Goal: Task Accomplishment & Management: Manage account settings

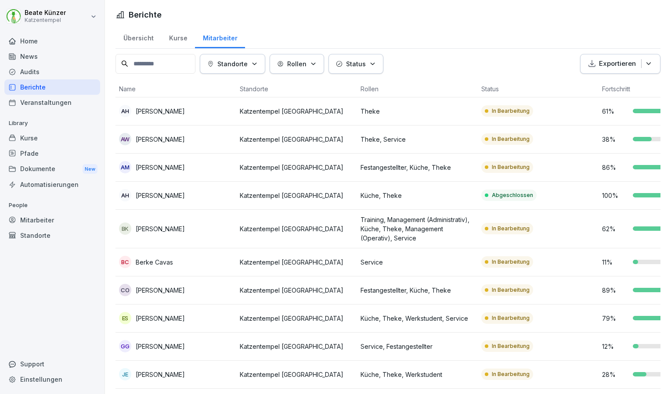
click at [26, 69] on div "Audits" at bounding box center [52, 71] width 96 height 15
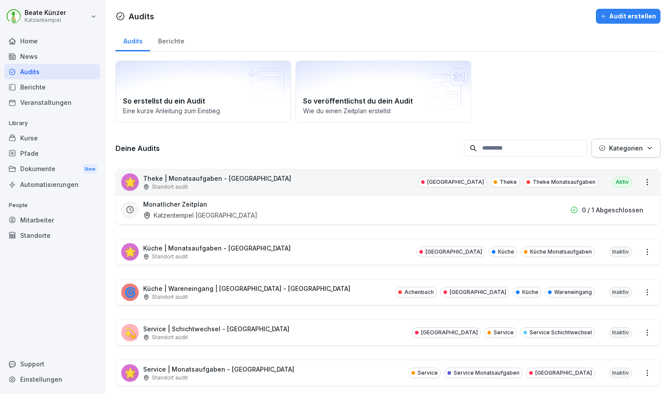
click at [249, 191] on div "🌟 Theke | Monatsaufgaben - [GEOGRAPHIC_DATA] Standort [GEOGRAPHIC_DATA] Theke T…" at bounding box center [388, 181] width 544 height 25
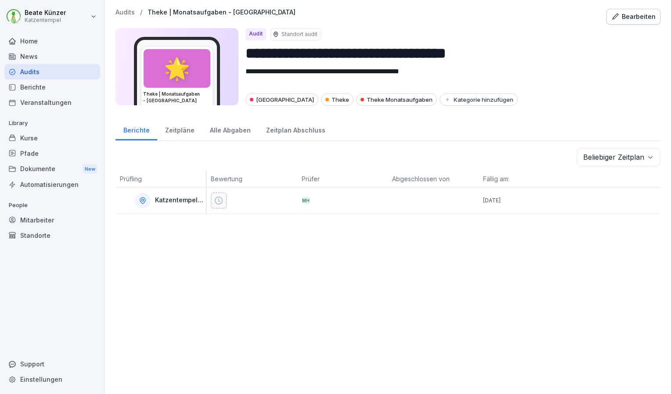
click at [284, 193] on div at bounding box center [254, 201] width 86 height 16
click at [303, 202] on div "MH" at bounding box center [306, 200] width 9 height 9
click at [164, 197] on p "Katzentempel [GEOGRAPHIC_DATA]" at bounding box center [179, 200] width 49 height 7
click at [231, 130] on div "Alle Abgaben" at bounding box center [230, 129] width 56 height 22
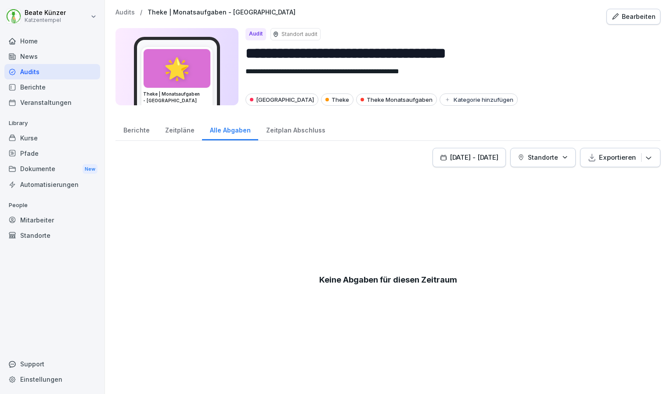
click at [191, 128] on div "Zeitpläne" at bounding box center [179, 129] width 45 height 22
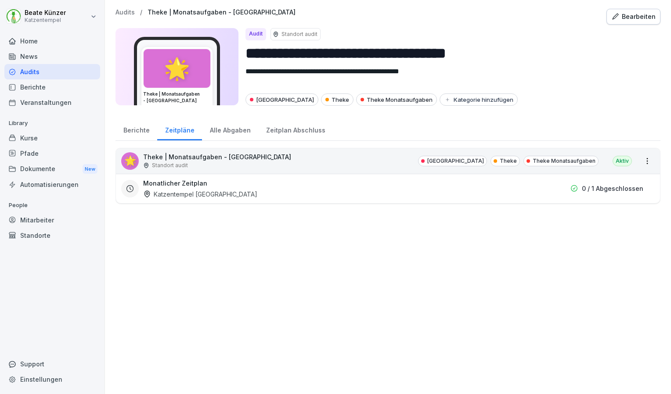
click at [191, 190] on div "Katzentempel [GEOGRAPHIC_DATA]" at bounding box center [200, 194] width 114 height 9
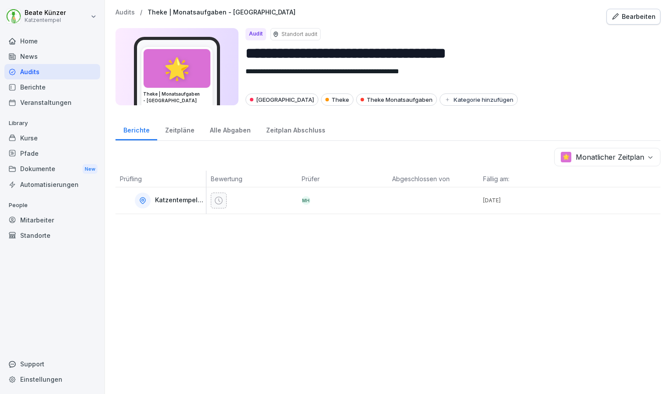
click at [282, 129] on div "Zeitplan Abschluss" at bounding box center [295, 129] width 75 height 22
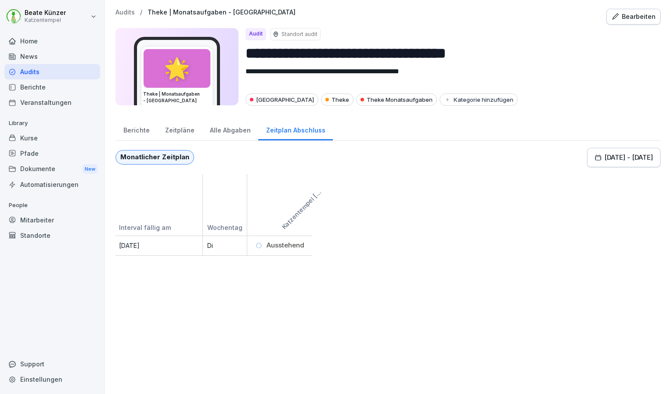
click at [229, 133] on div "Alle Abgaben" at bounding box center [230, 129] width 56 height 22
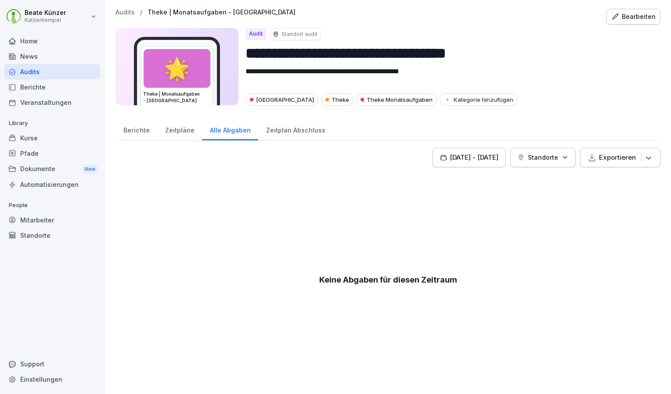
click at [142, 126] on div "Berichte" at bounding box center [136, 129] width 42 height 22
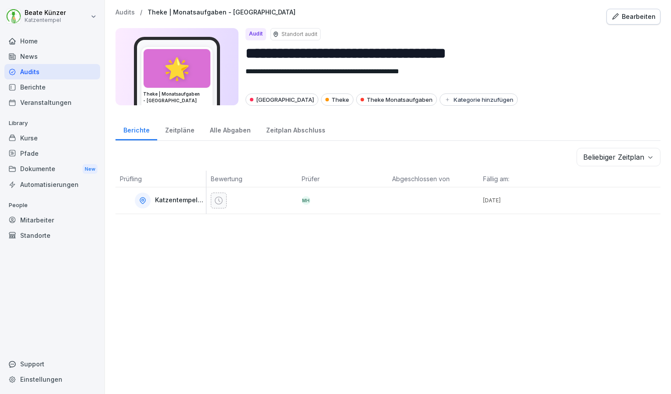
click at [140, 199] on icon at bounding box center [143, 201] width 8 height 8
click at [174, 203] on div "Katzentempel [GEOGRAPHIC_DATA]" at bounding box center [163, 201] width 86 height 16
click at [214, 196] on icon at bounding box center [218, 200] width 9 height 9
click at [303, 196] on div "MH" at bounding box center [306, 200] width 9 height 9
click at [170, 127] on div "Zeitpläne" at bounding box center [179, 129] width 45 height 22
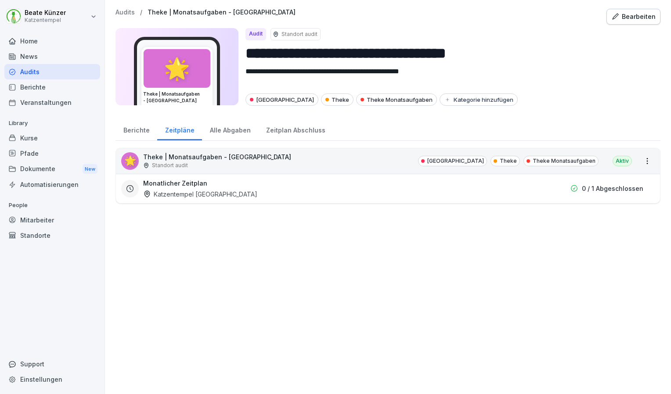
click at [196, 160] on p "Theke | Monatsaufgaben - [GEOGRAPHIC_DATA]" at bounding box center [217, 156] width 148 height 9
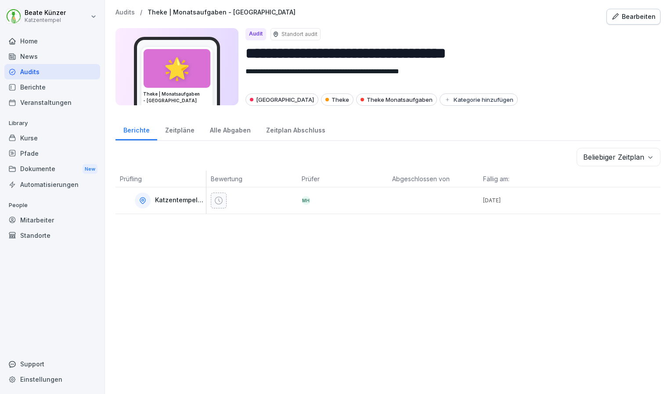
click at [168, 130] on div "Zeitpläne" at bounding box center [179, 129] width 45 height 22
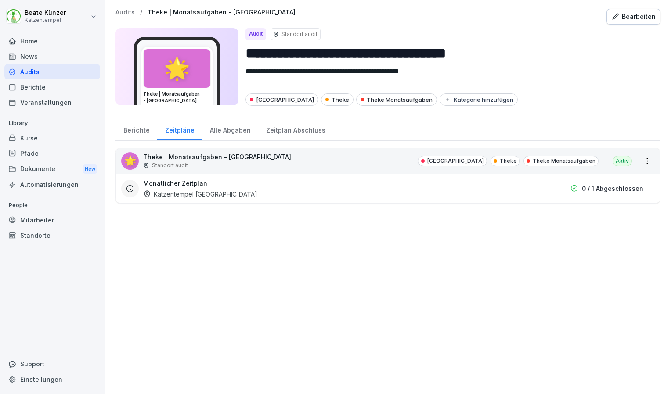
click at [194, 71] on div "🌟" at bounding box center [177, 68] width 67 height 39
click at [328, 68] on textarea "**********" at bounding box center [445, 77] width 401 height 22
click at [265, 57] on input "**********" at bounding box center [449, 53] width 408 height 22
click at [420, 83] on textarea "**********" at bounding box center [445, 77] width 401 height 22
click at [554, 103] on div "Heidelberg Theke Theke Monatsaufgaben Kategorie hinzufügen" at bounding box center [449, 100] width 408 height 12
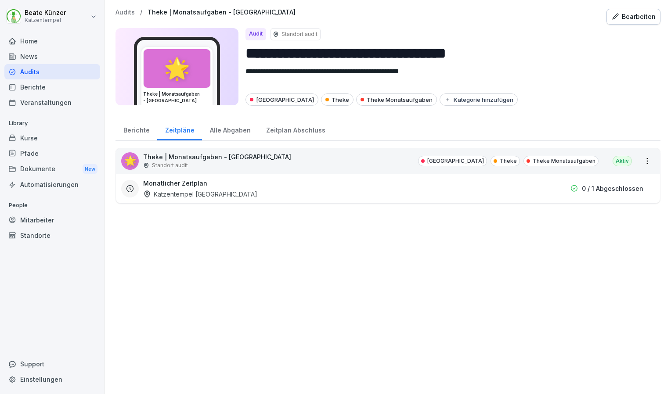
click at [601, 190] on p "0 / 1 Abgeschlossen" at bounding box center [612, 188] width 61 height 9
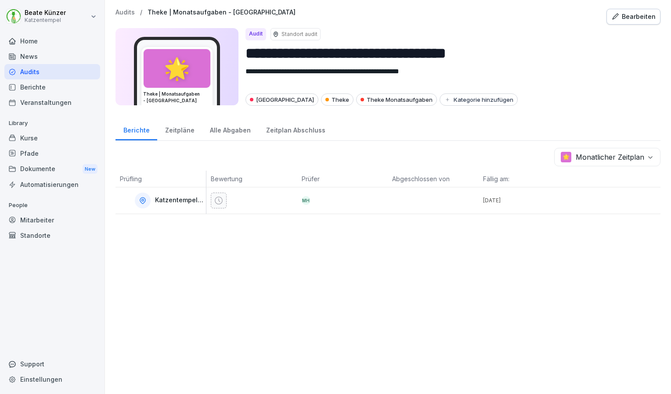
click at [591, 201] on div at bounding box center [614, 200] width 91 height 26
click at [174, 199] on p "Katzentempel [GEOGRAPHIC_DATA]" at bounding box center [179, 200] width 49 height 7
drag, startPoint x: 174, startPoint y: 199, endPoint x: 181, endPoint y: 204, distance: 8.5
click at [181, 204] on div "Katzentempel [GEOGRAPHIC_DATA]" at bounding box center [163, 201] width 86 height 16
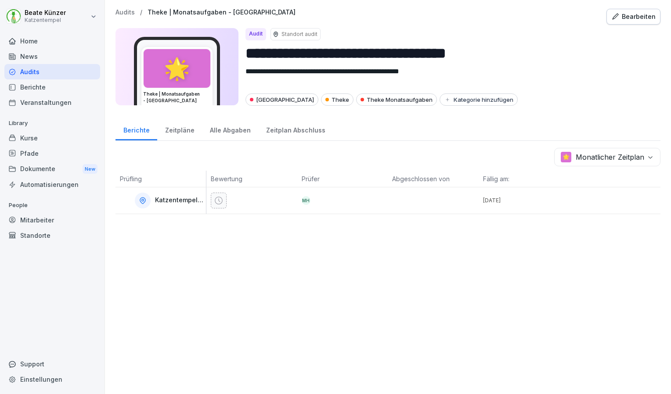
click at [143, 198] on icon at bounding box center [142, 201] width 5 height 6
click at [141, 201] on icon at bounding box center [143, 201] width 8 height 8
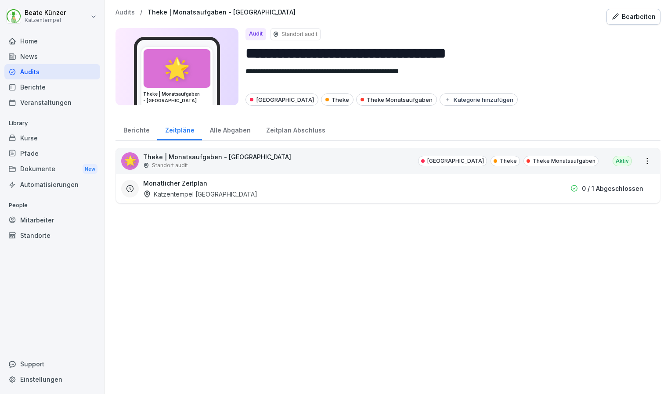
click at [144, 124] on div "Berichte" at bounding box center [136, 129] width 42 height 22
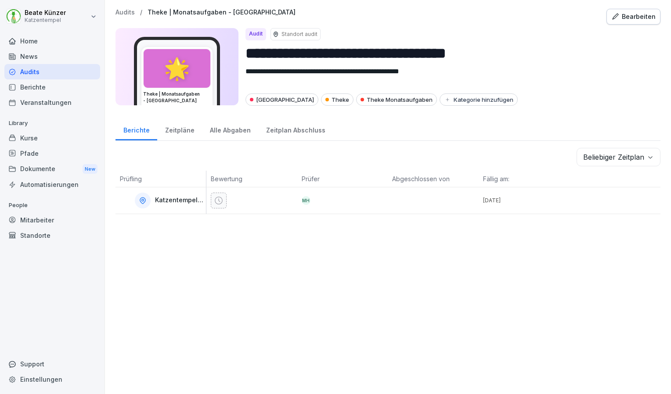
click at [170, 132] on div "Zeitpläne" at bounding box center [179, 129] width 45 height 22
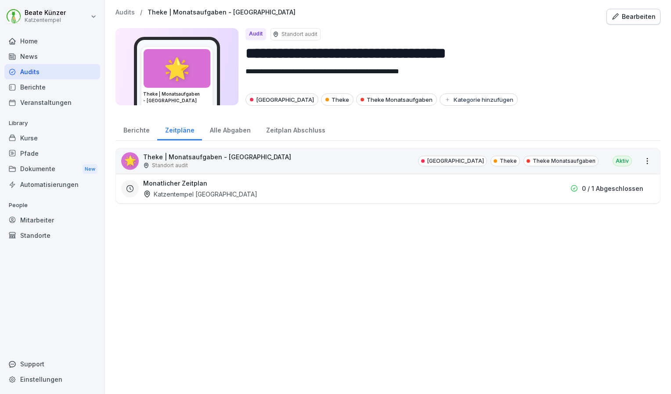
click at [25, 71] on div "Audits" at bounding box center [52, 71] width 96 height 15
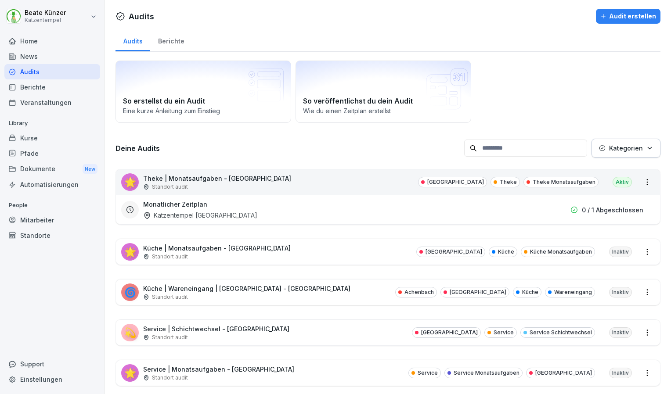
click at [183, 289] on p "Küche | Wareneingang | [GEOGRAPHIC_DATA] - [GEOGRAPHIC_DATA]" at bounding box center [246, 288] width 207 height 9
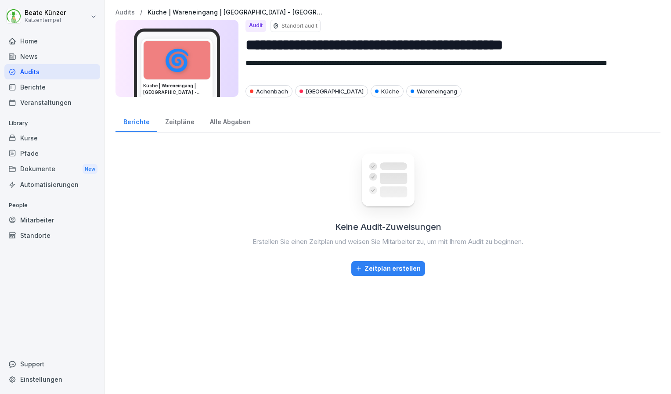
click at [180, 124] on div "Zeitpläne" at bounding box center [179, 121] width 45 height 22
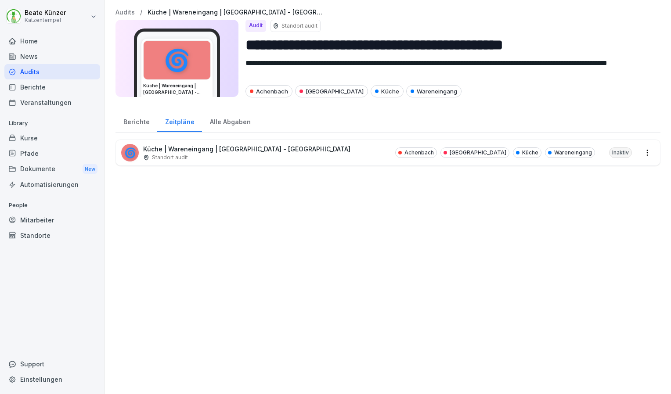
click at [225, 157] on div "Standort audit" at bounding box center [246, 158] width 207 height 8
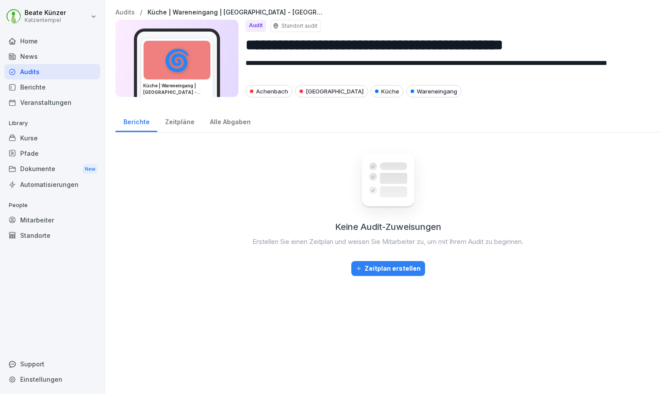
click at [236, 119] on div "Alle Abgaben" at bounding box center [230, 121] width 56 height 22
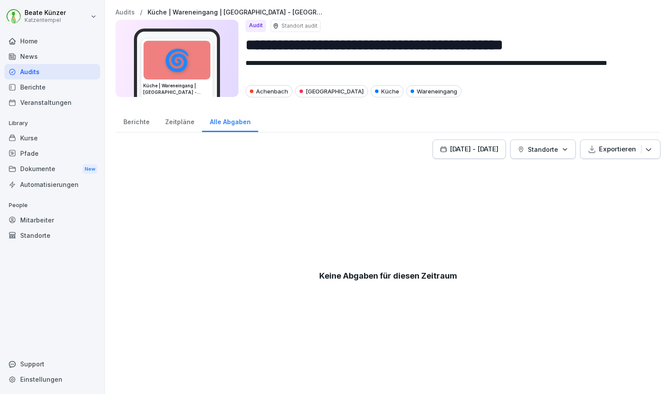
click at [186, 122] on div "Zeitpläne" at bounding box center [179, 121] width 45 height 22
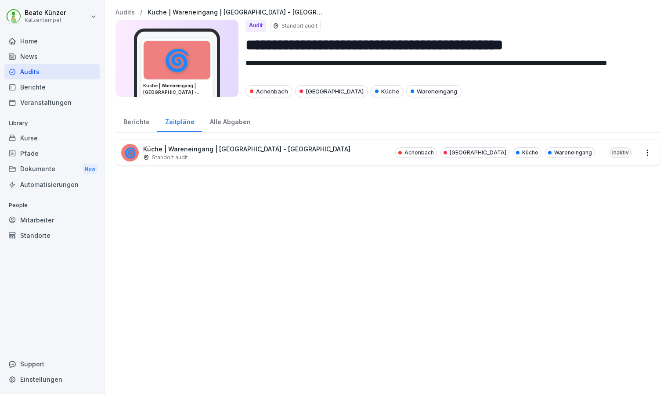
click at [46, 171] on div "Dokumente New" at bounding box center [52, 169] width 96 height 16
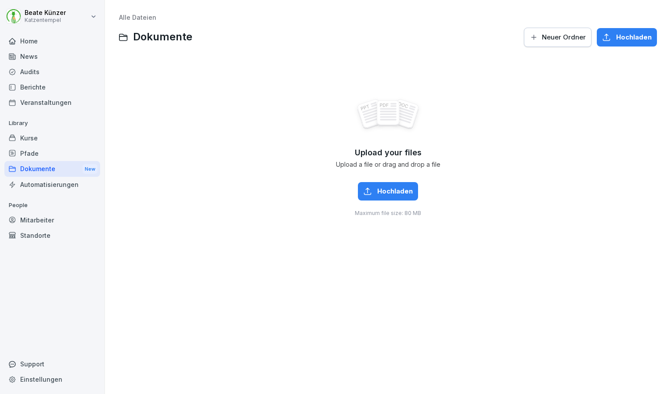
click at [24, 71] on div "Audits" at bounding box center [52, 71] width 96 height 15
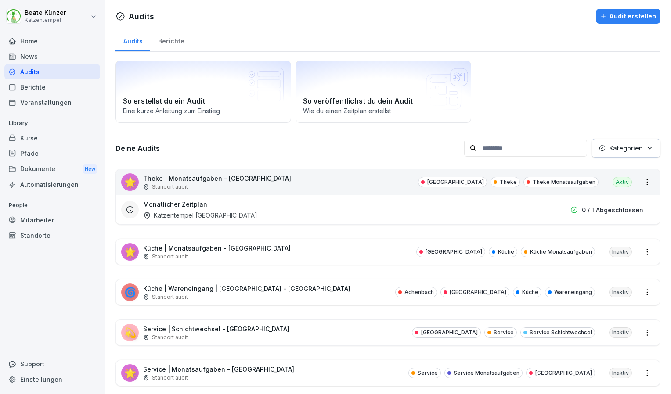
click at [191, 335] on div "Standort audit" at bounding box center [216, 338] width 146 height 8
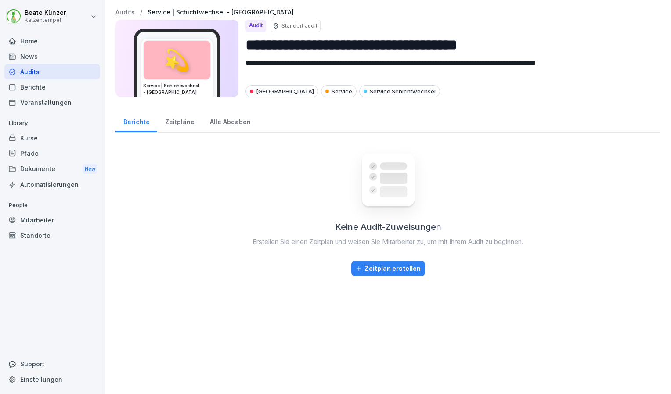
click at [173, 128] on div "Zeitpläne" at bounding box center [179, 121] width 45 height 22
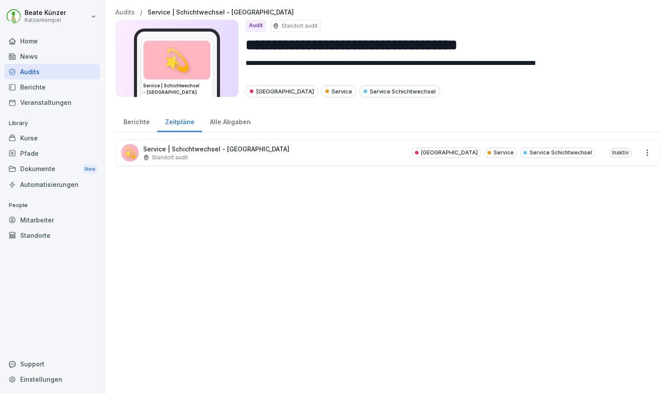
click at [212, 150] on p "Service | Schichtwechsel - [GEOGRAPHIC_DATA]" at bounding box center [216, 148] width 146 height 9
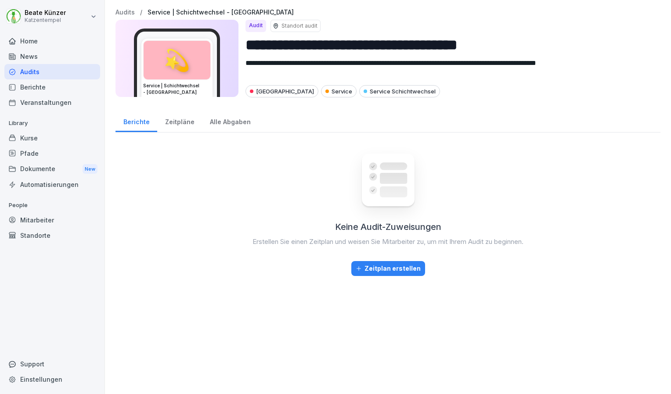
click at [230, 121] on div "Alle Abgaben" at bounding box center [230, 121] width 56 height 22
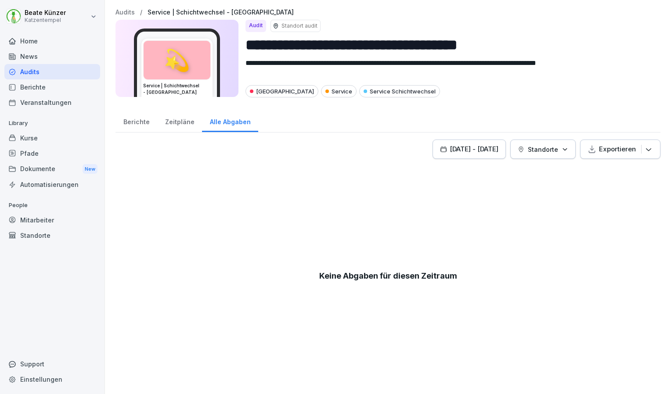
click at [128, 118] on div "Berichte" at bounding box center [136, 121] width 42 height 22
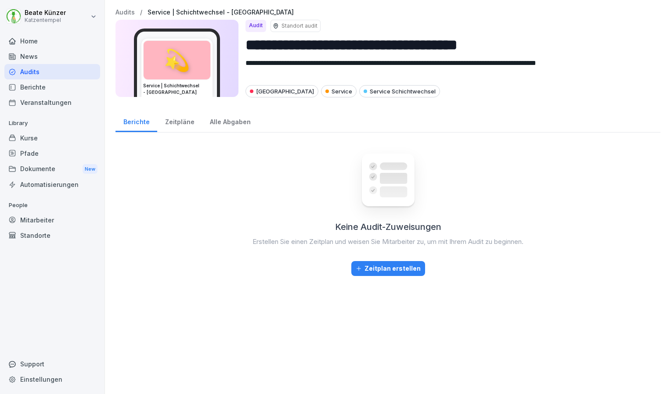
click at [32, 66] on div "Audits" at bounding box center [52, 71] width 96 height 15
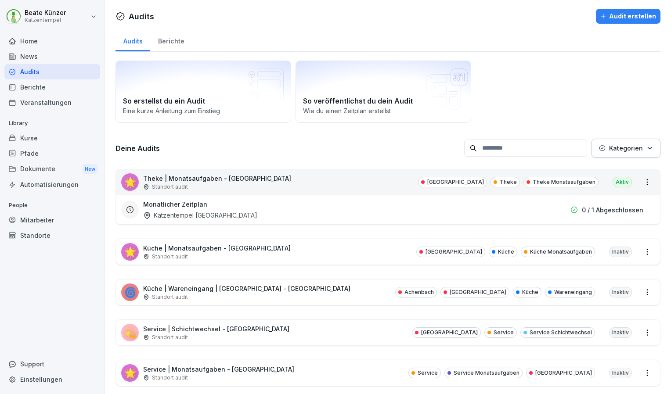
click at [605, 209] on p "0 / 1 Abgeschlossen" at bounding box center [612, 209] width 61 height 9
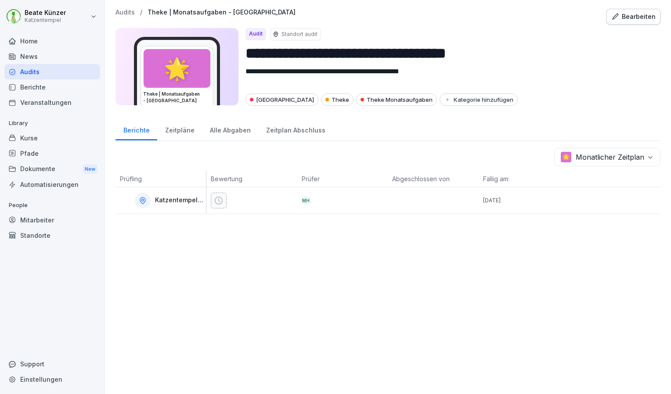
click at [277, 189] on div at bounding box center [251, 200] width 91 height 26
click at [302, 197] on div "MH" at bounding box center [306, 200] width 9 height 9
click at [35, 69] on div "Audits" at bounding box center [52, 71] width 96 height 15
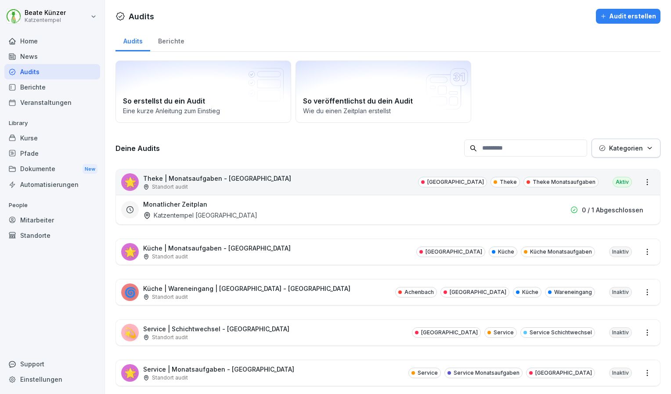
click at [178, 41] on div "Berichte" at bounding box center [171, 40] width 42 height 22
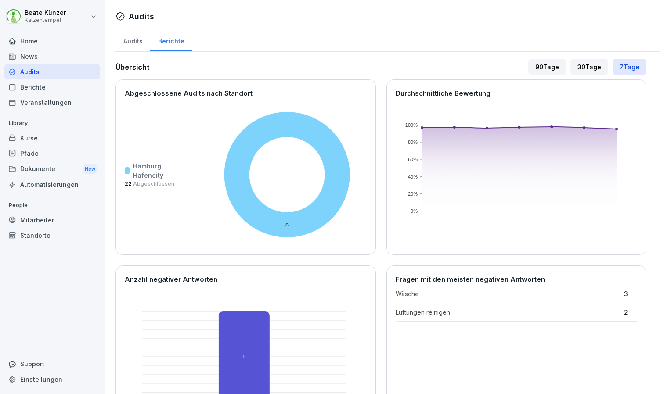
click at [123, 43] on div "Audits" at bounding box center [132, 40] width 35 height 22
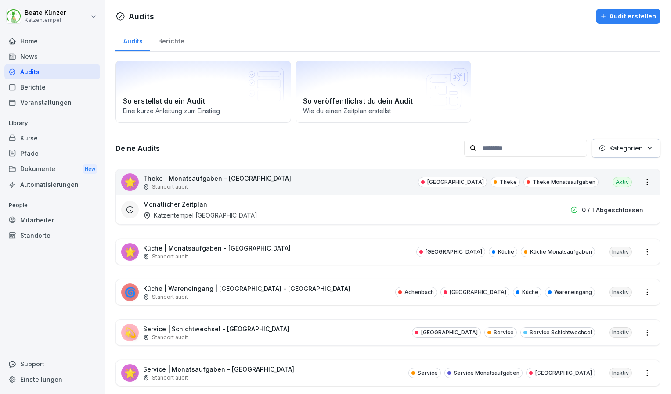
click at [205, 371] on p "Service | Monatsaufgaben - [GEOGRAPHIC_DATA]" at bounding box center [218, 369] width 151 height 9
